Goal: Book appointment/travel/reservation

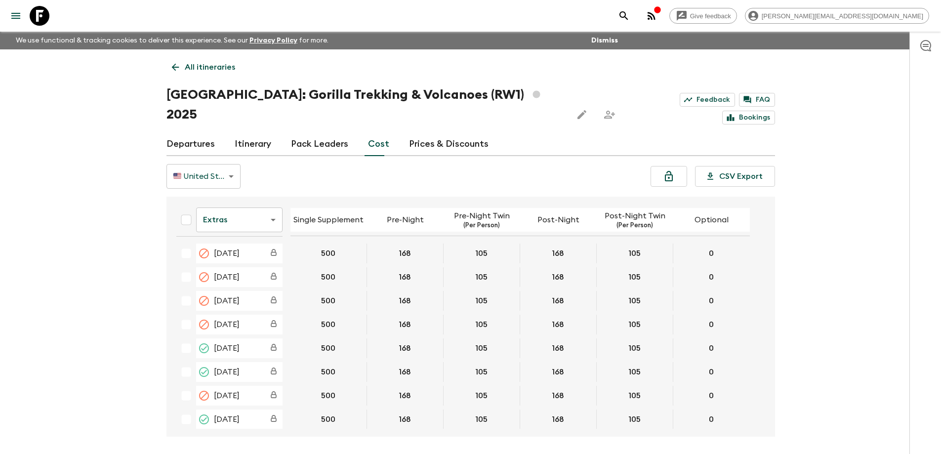
scroll to position [164, 0]
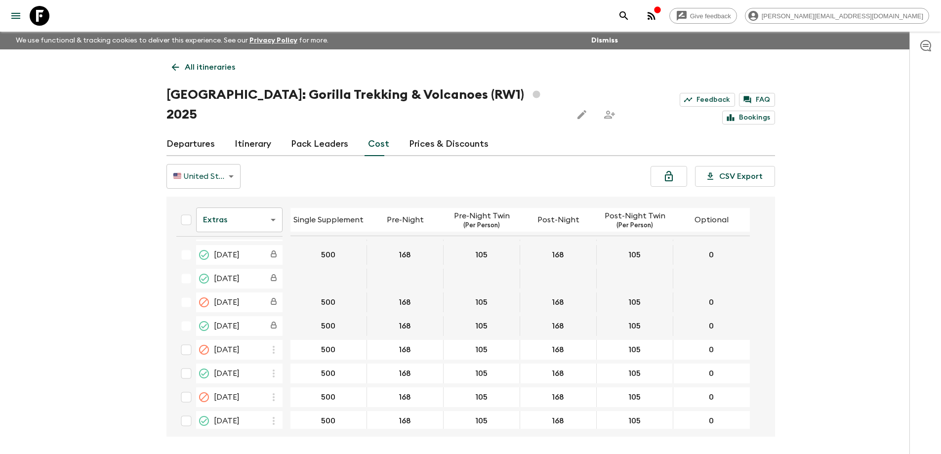
click at [33, 10] on icon at bounding box center [40, 16] width 20 height 20
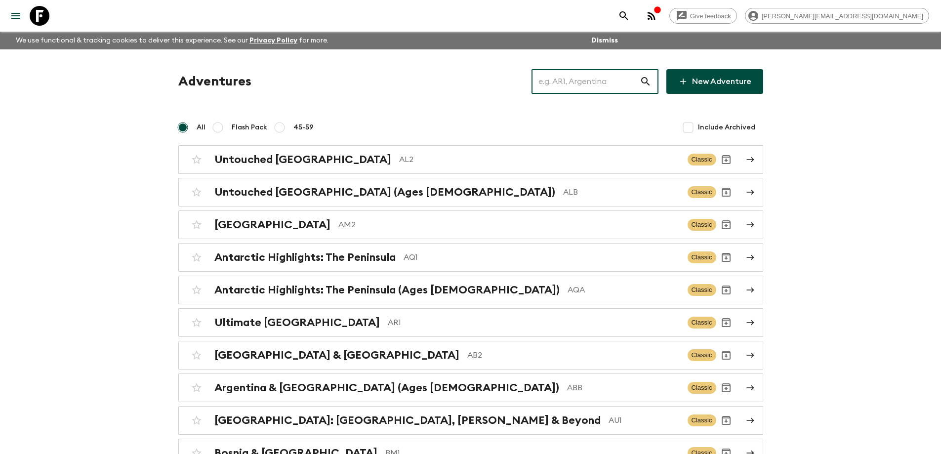
click at [591, 86] on input "text" at bounding box center [585, 82] width 108 height 28
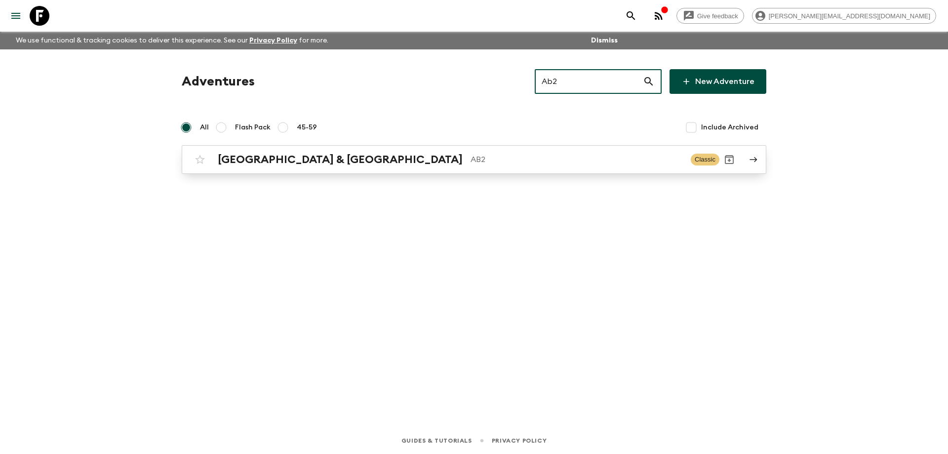
type input "Ab2"
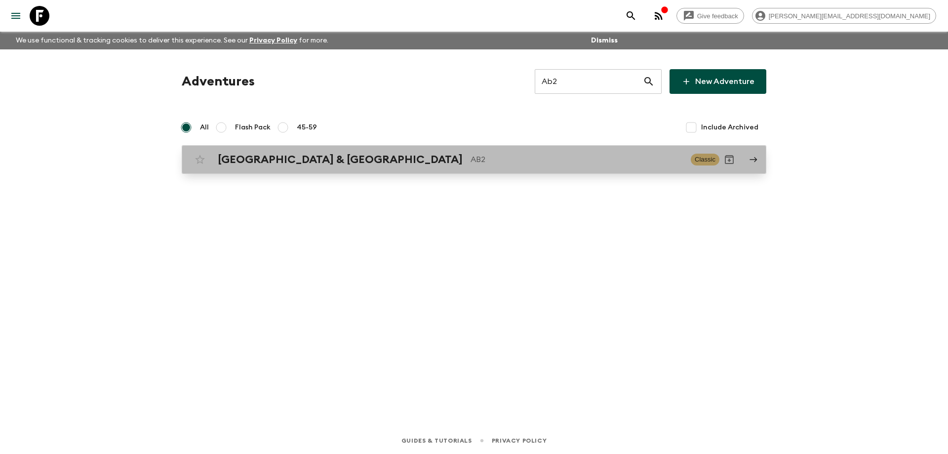
click at [506, 172] on link "Argentina & [GEOGRAPHIC_DATA] AB2 Classic" at bounding box center [474, 159] width 585 height 29
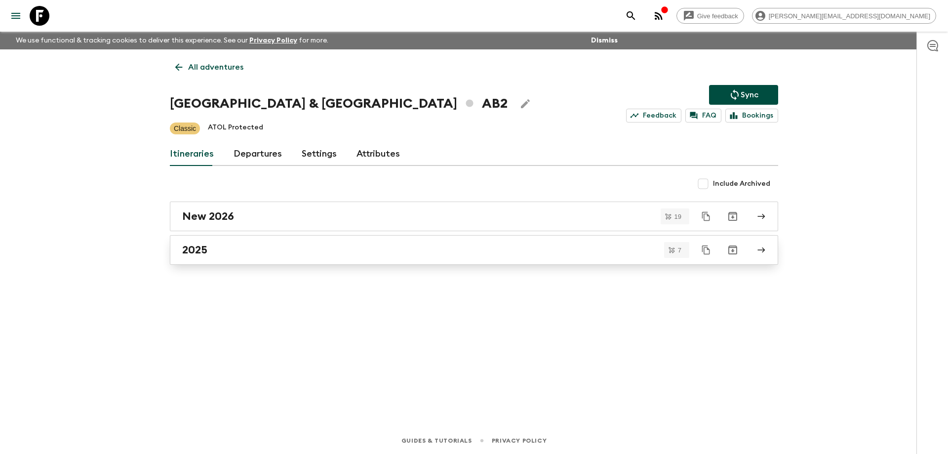
click at [246, 253] on div "2025" at bounding box center [464, 249] width 565 height 13
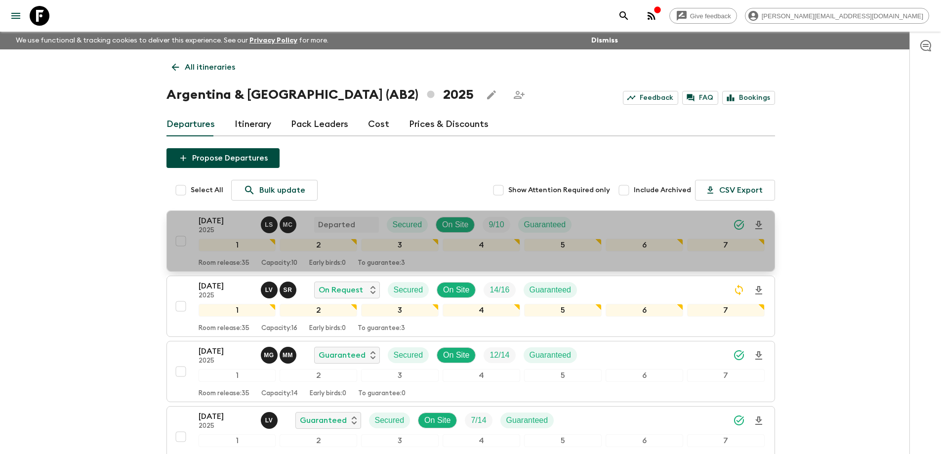
click at [228, 221] on p "[DATE]" at bounding box center [226, 221] width 54 height 12
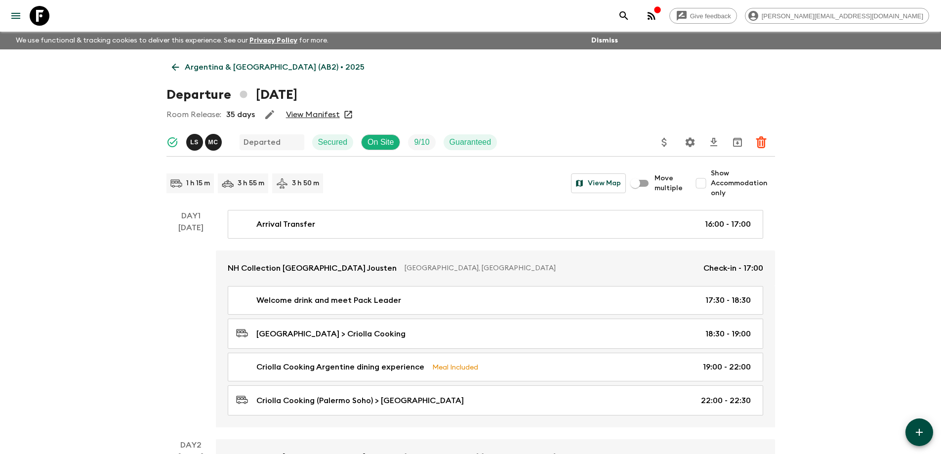
click at [305, 120] on div "Room Release: 35 days View Manifest" at bounding box center [470, 115] width 608 height 20
click at [325, 114] on link "View Manifest" at bounding box center [313, 115] width 54 height 10
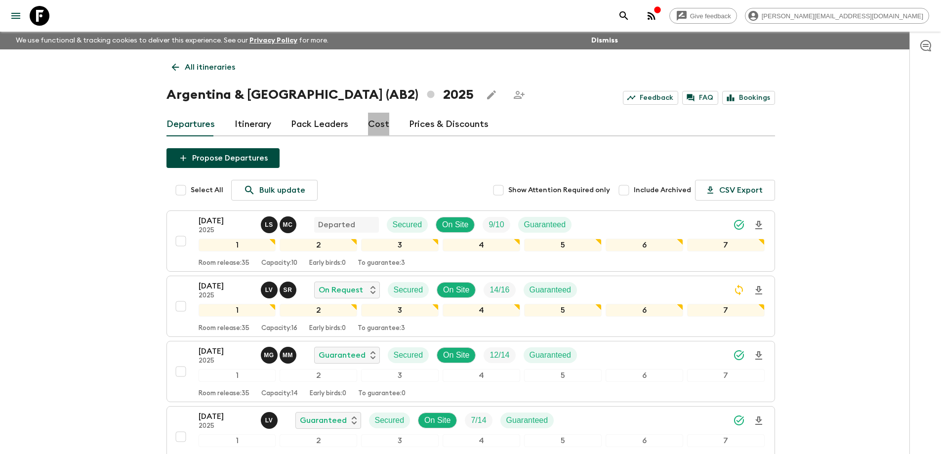
click at [375, 127] on link "Cost" at bounding box center [378, 125] width 21 height 24
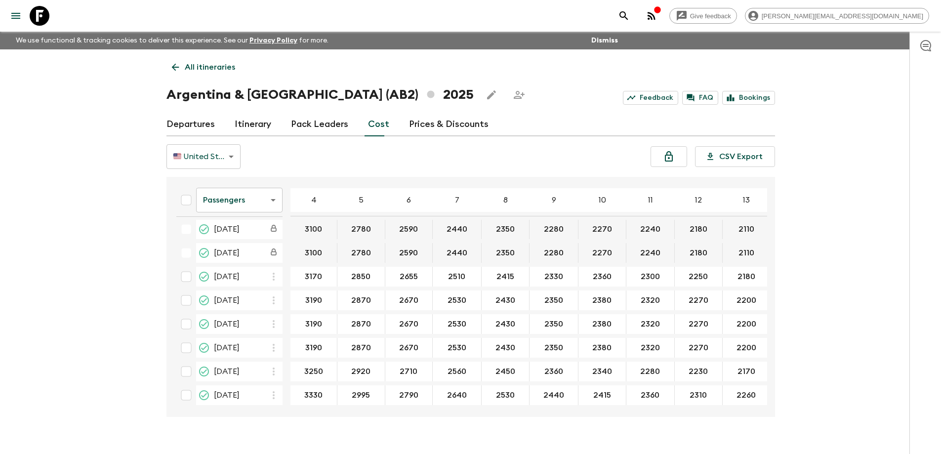
scroll to position [174, 0]
click at [229, 200] on body "Give feedback [PERSON_NAME][EMAIL_ADDRESS][DOMAIN_NAME] We use functional & tra…" at bounding box center [470, 235] width 941 height 471
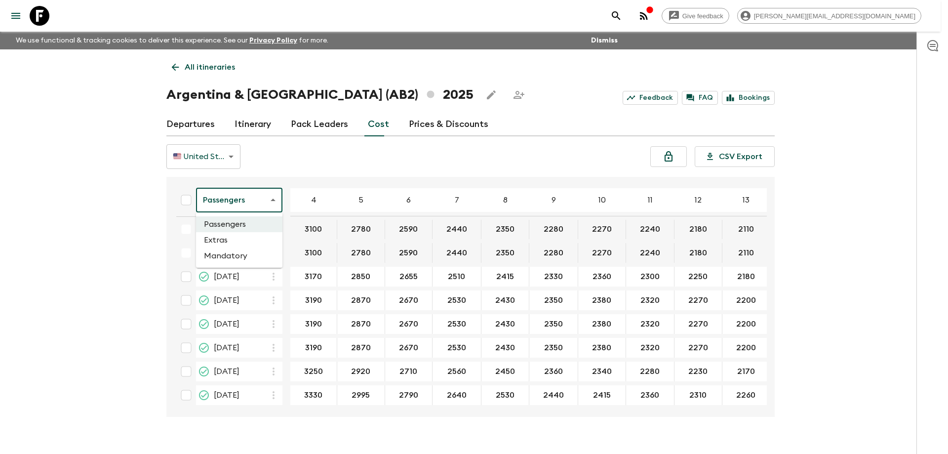
click at [225, 247] on li "Extras" at bounding box center [239, 240] width 86 height 16
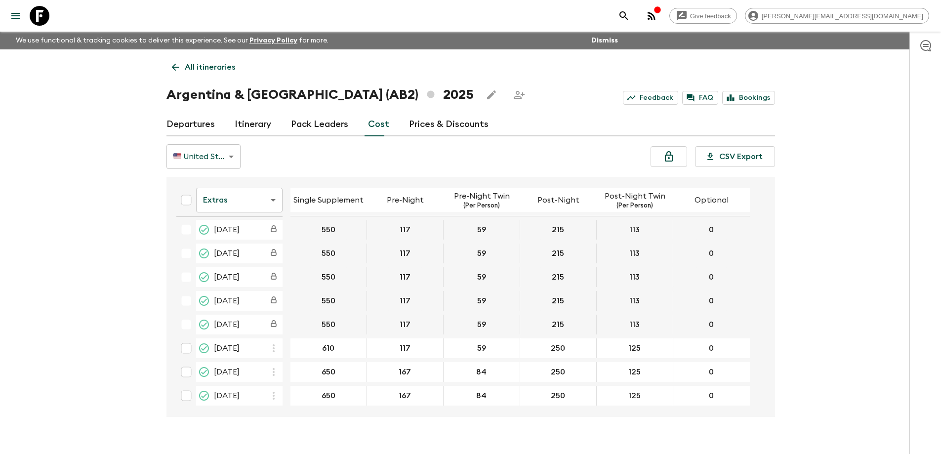
scroll to position [148, 0]
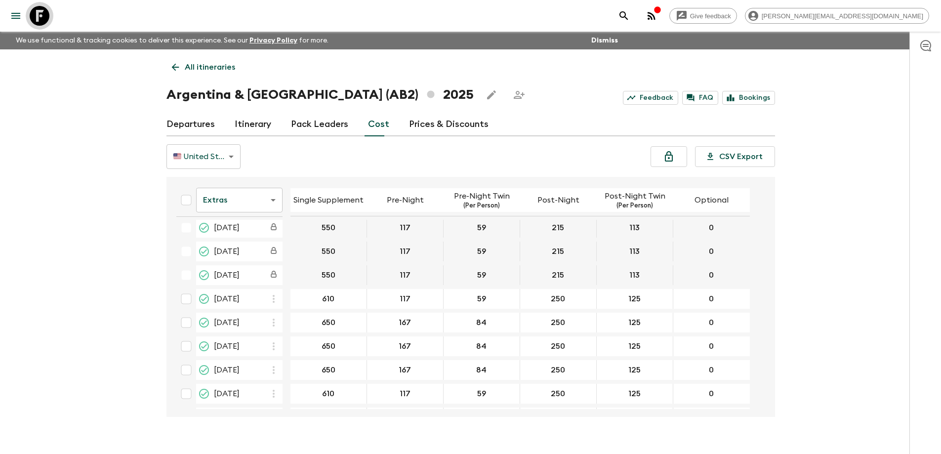
click at [34, 3] on link at bounding box center [40, 16] width 28 height 28
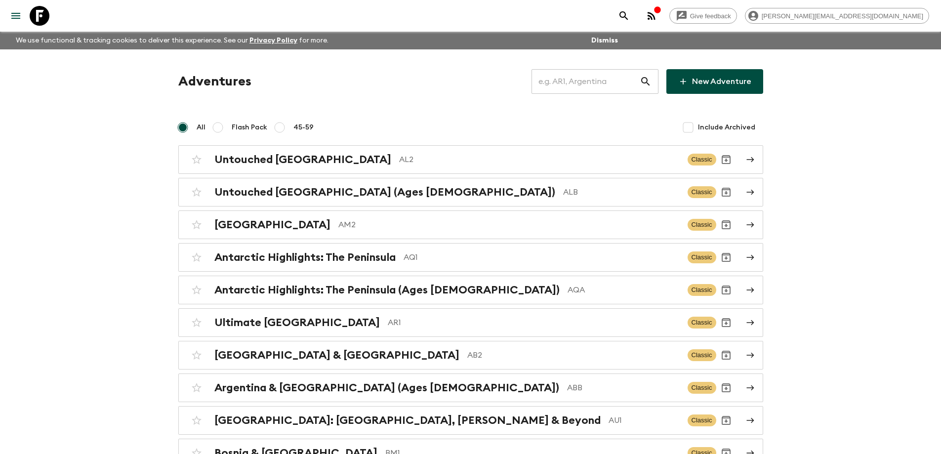
click at [569, 84] on input "text" at bounding box center [585, 82] width 108 height 28
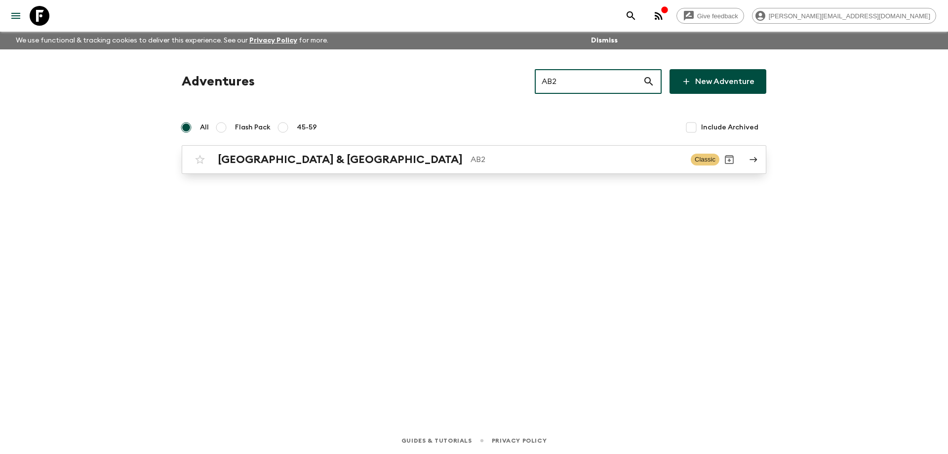
type input "AB2"
click at [471, 158] on p "AB2" at bounding box center [577, 160] width 212 height 12
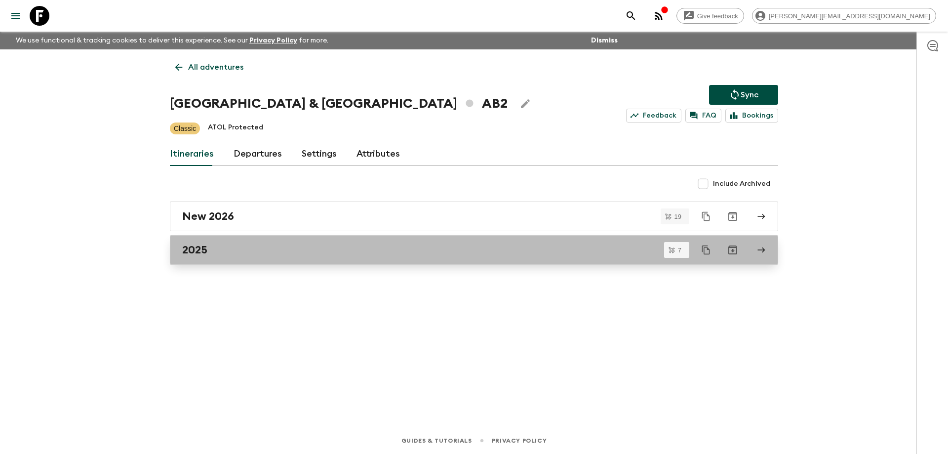
click at [235, 252] on div "2025" at bounding box center [464, 249] width 565 height 13
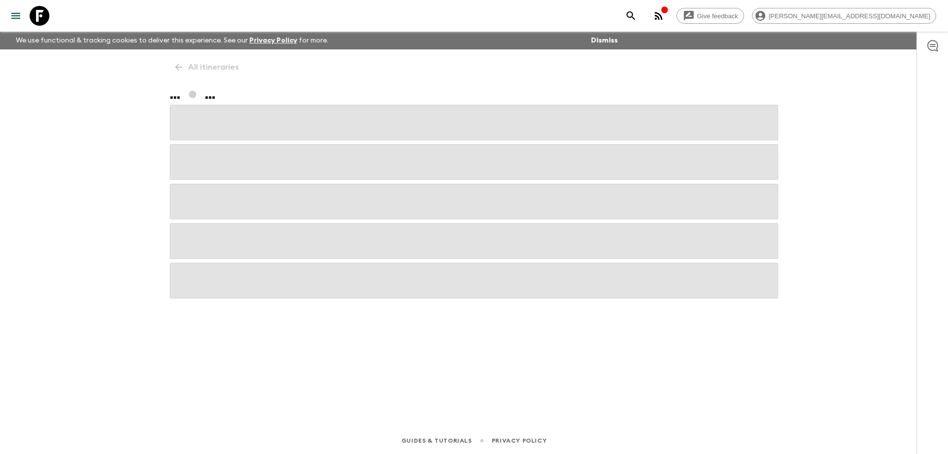
click at [235, 252] on span at bounding box center [474, 241] width 608 height 36
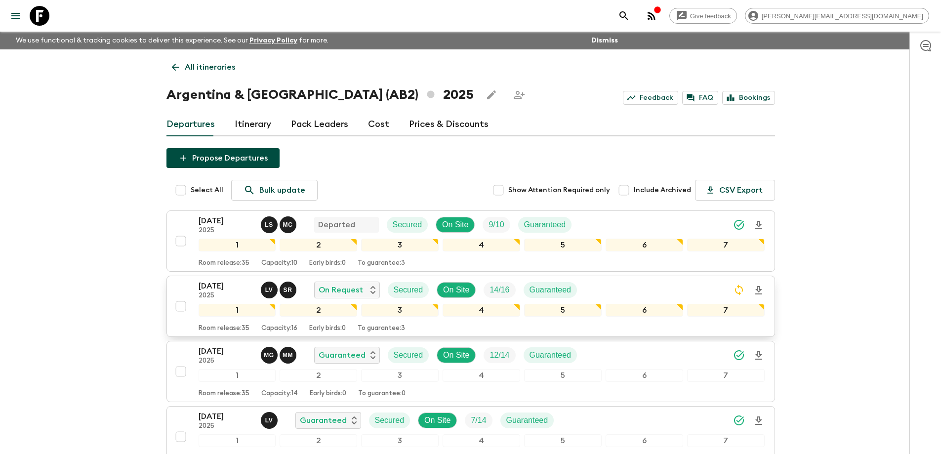
click at [215, 283] on p "[DATE]" at bounding box center [226, 286] width 54 height 12
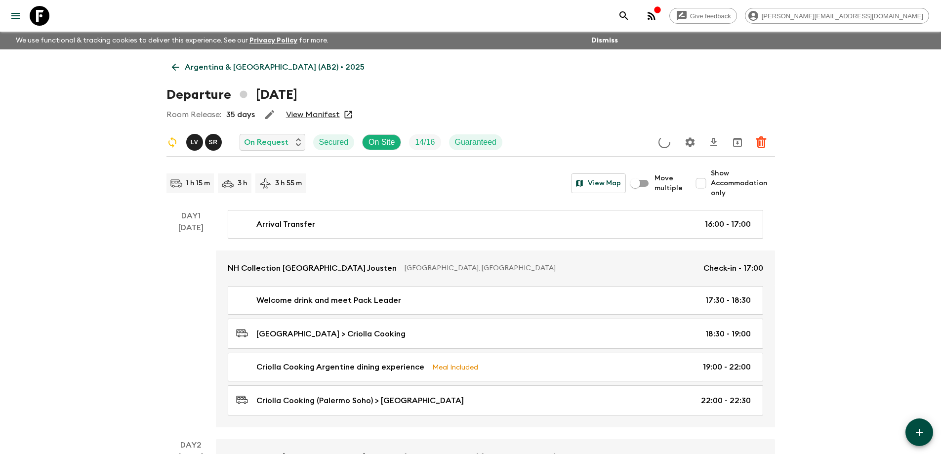
click at [328, 114] on link "View Manifest" at bounding box center [313, 115] width 54 height 10
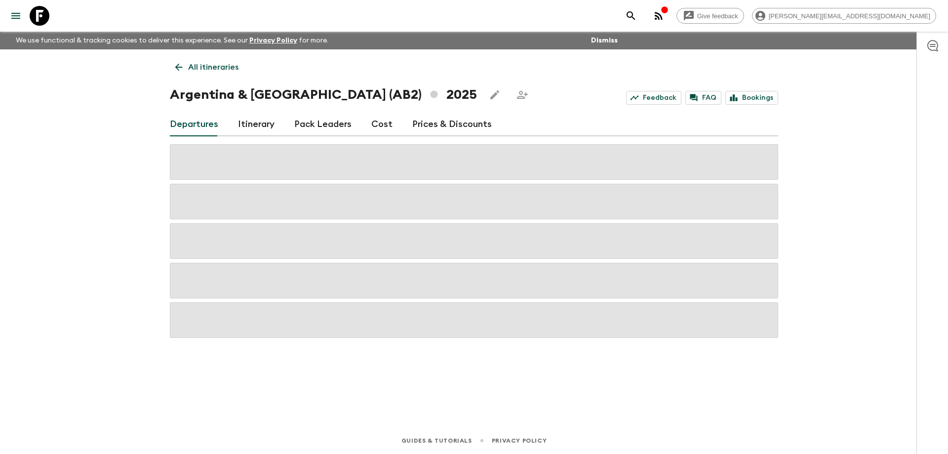
click at [375, 121] on link "Cost" at bounding box center [381, 125] width 21 height 24
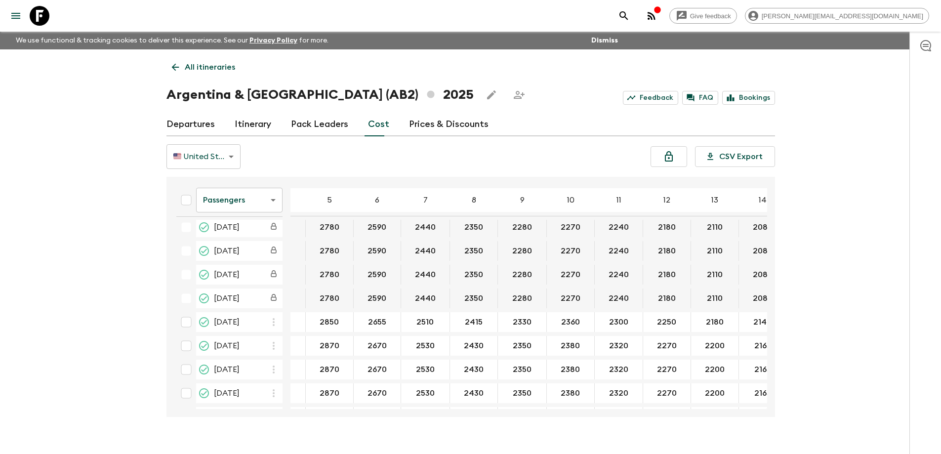
scroll to position [125, 48]
